Goal: Task Accomplishment & Management: Manage account settings

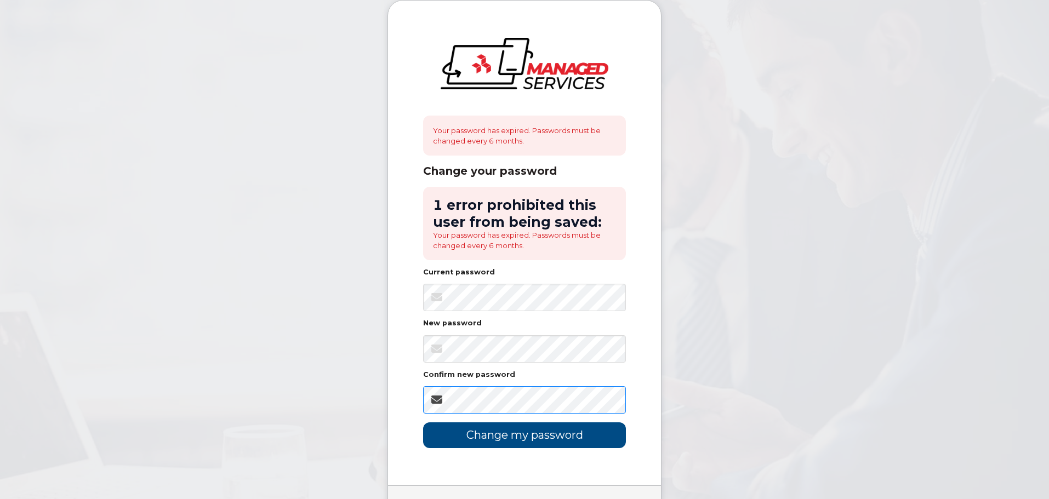
click at [423, 423] on input "Change my password" at bounding box center [524, 436] width 203 height 26
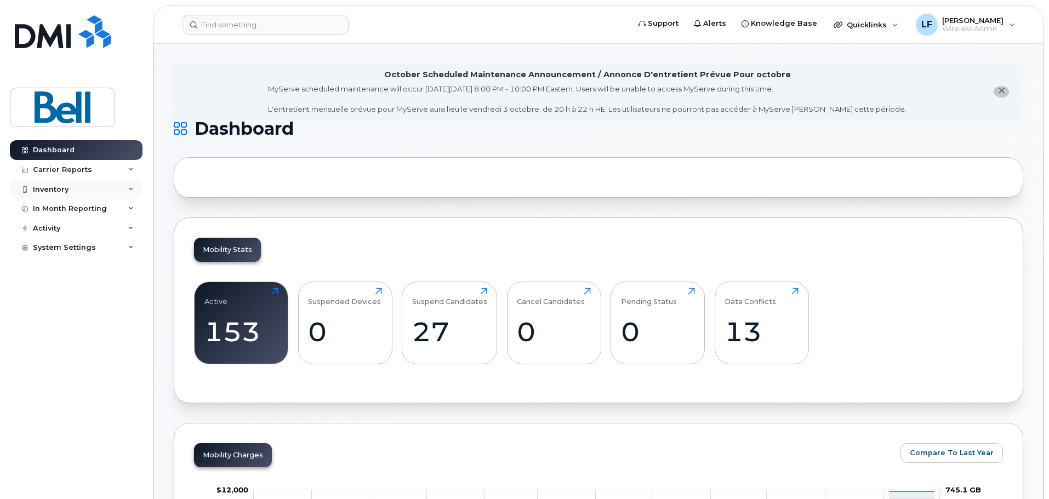
click at [61, 193] on div "Inventory" at bounding box center [51, 189] width 36 height 9
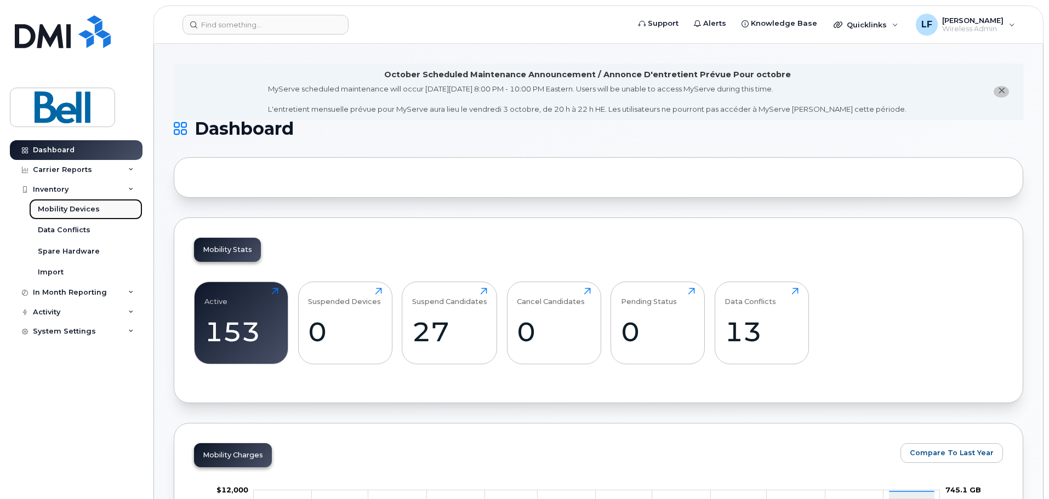
click at [73, 215] on link "Mobility Devices" at bounding box center [85, 209] width 113 height 21
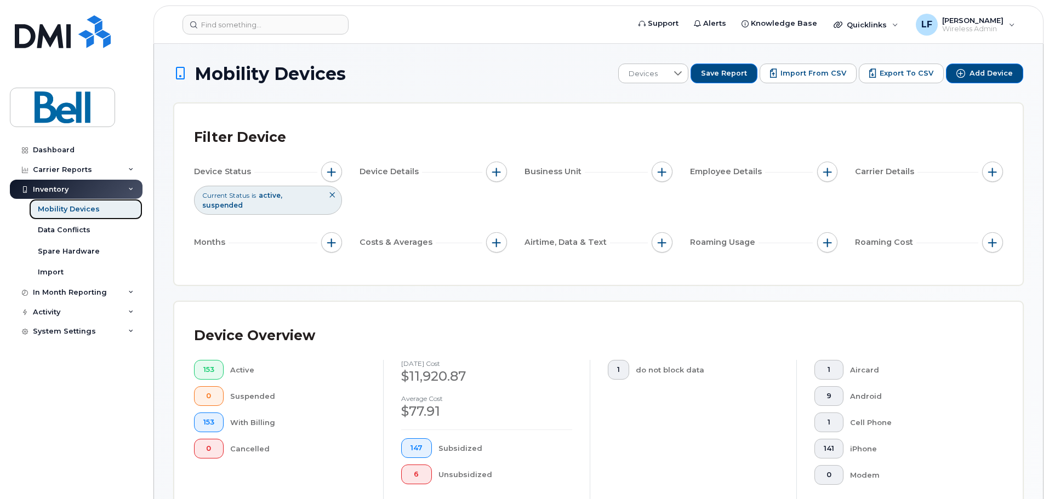
click at [78, 211] on div "Mobility Devices" at bounding box center [69, 209] width 62 height 10
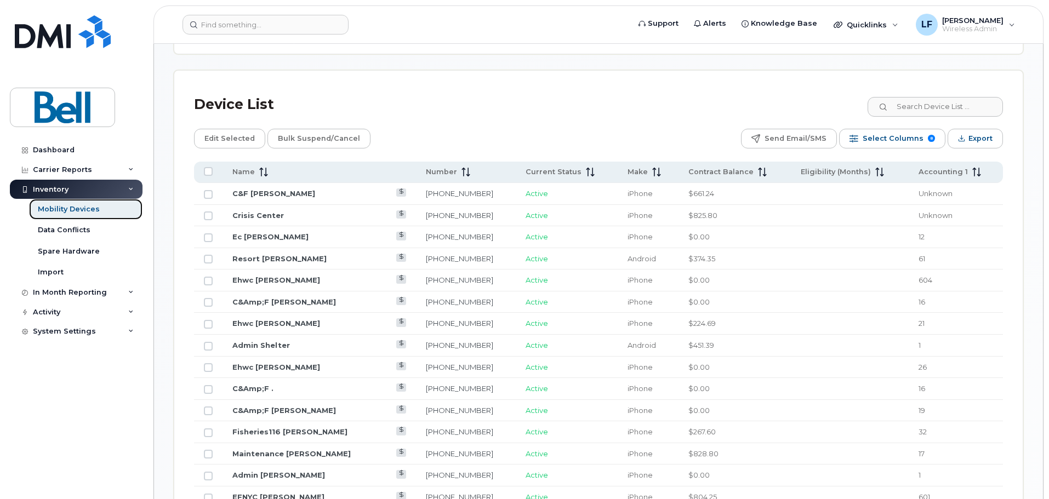
scroll to position [603, 0]
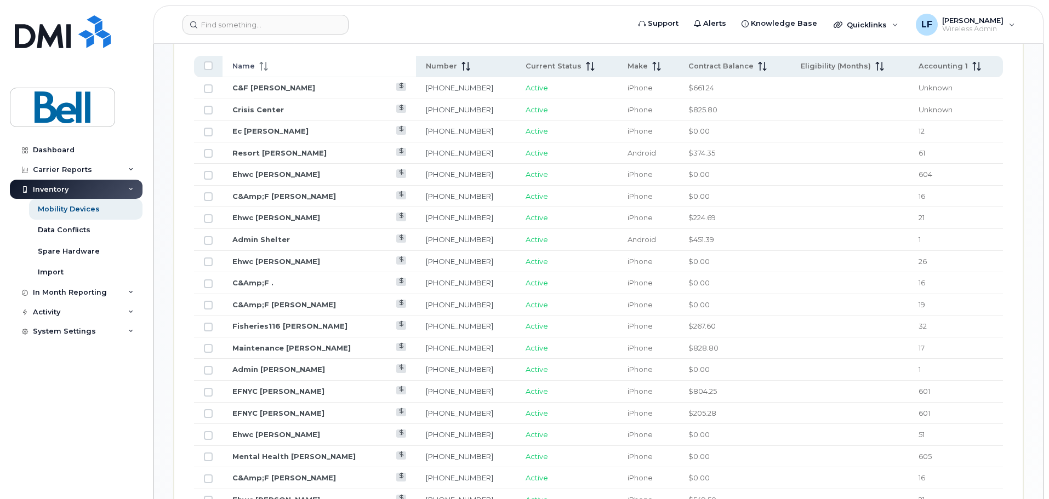
click at [263, 61] on span at bounding box center [261, 66] width 13 height 10
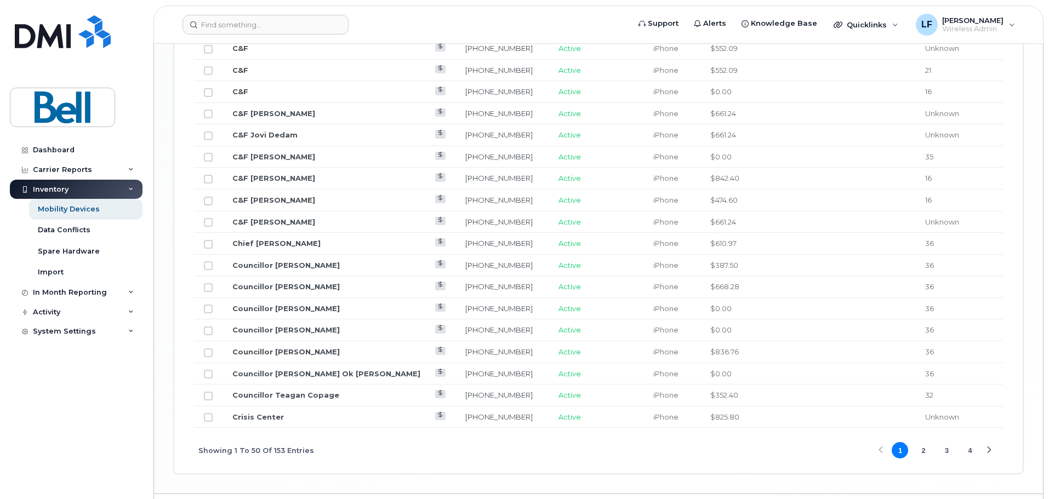
scroll to position [1357, 0]
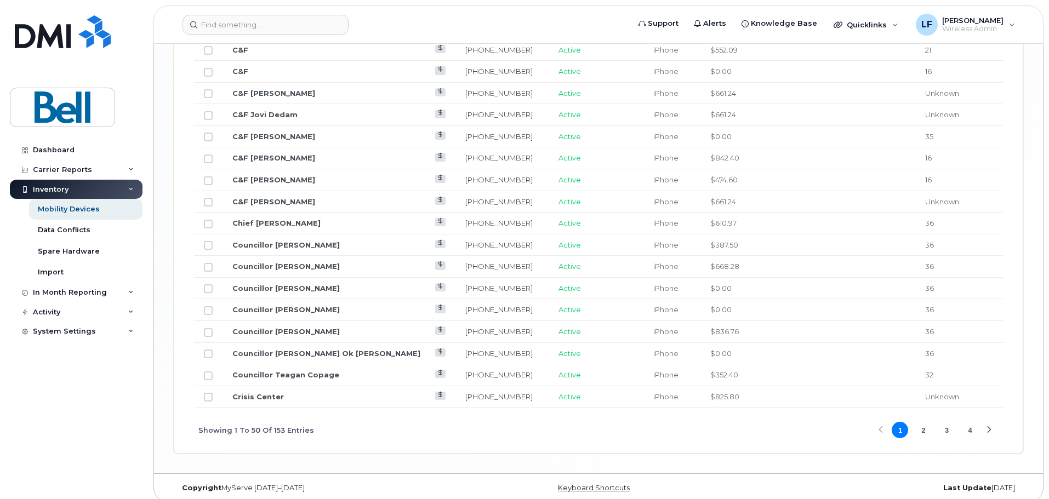
click at [925, 424] on button "2" at bounding box center [923, 430] width 16 height 16
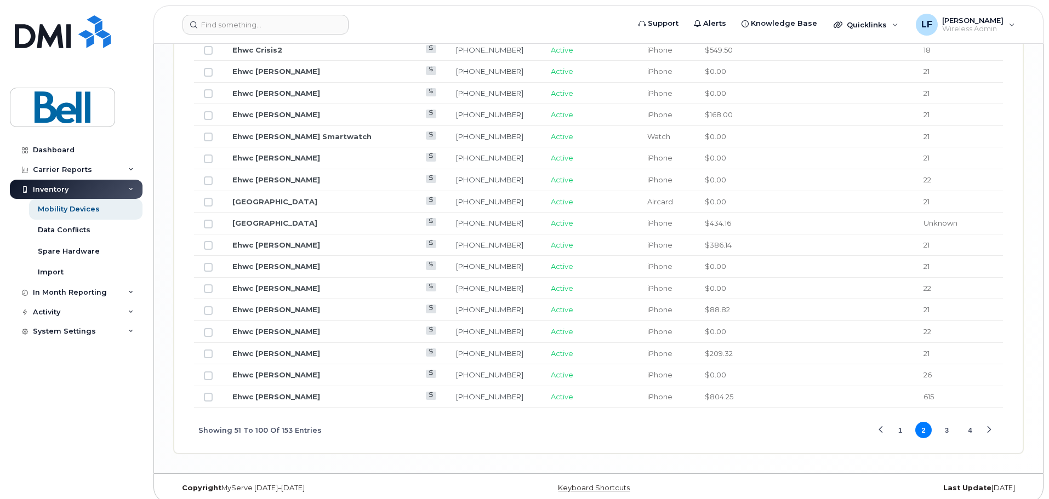
click at [942, 424] on button "3" at bounding box center [947, 430] width 16 height 16
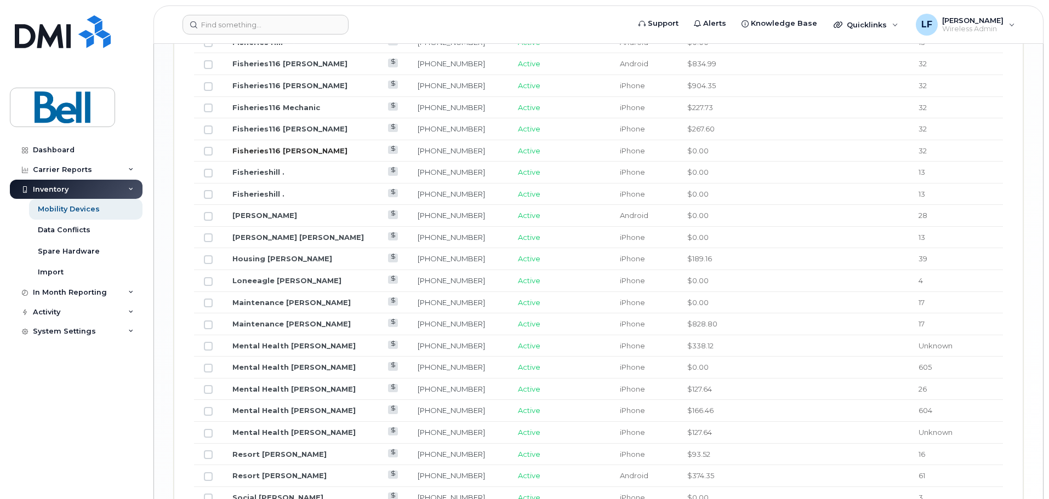
scroll to position [1247, 0]
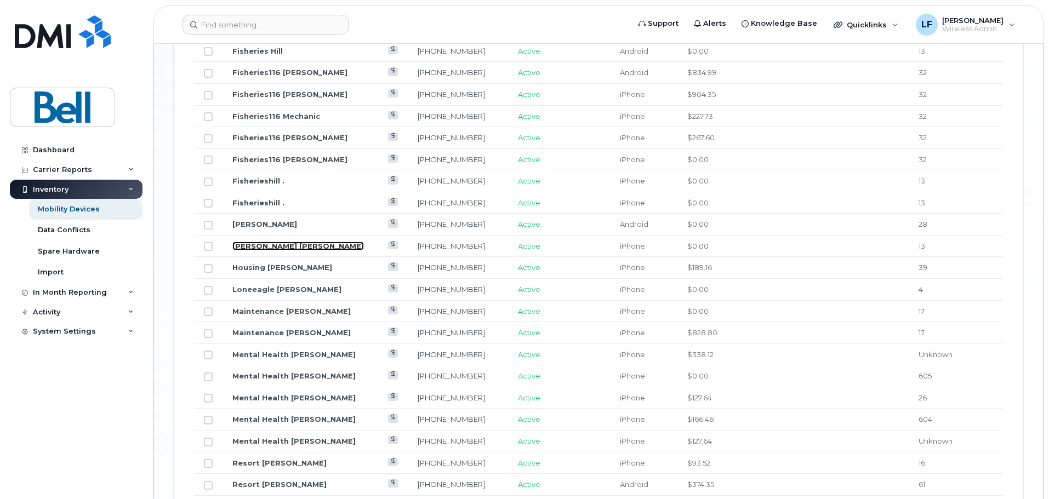
click at [289, 242] on link "[PERSON_NAME] [PERSON_NAME]" at bounding box center [298, 246] width 132 height 9
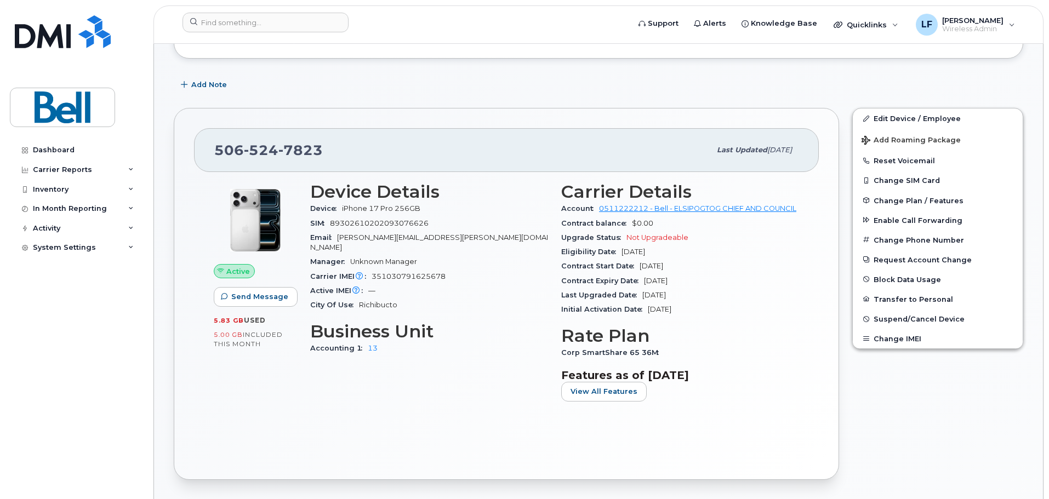
scroll to position [219, 0]
